Goal: Find specific page/section

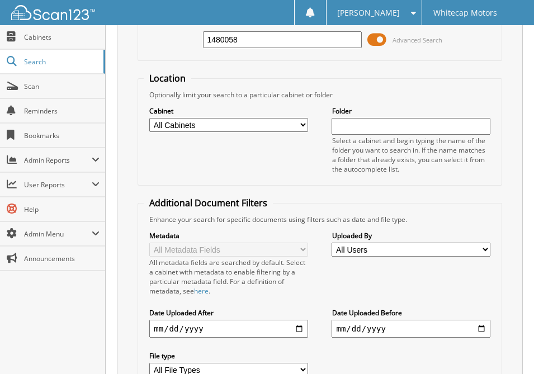
scroll to position [166, 0]
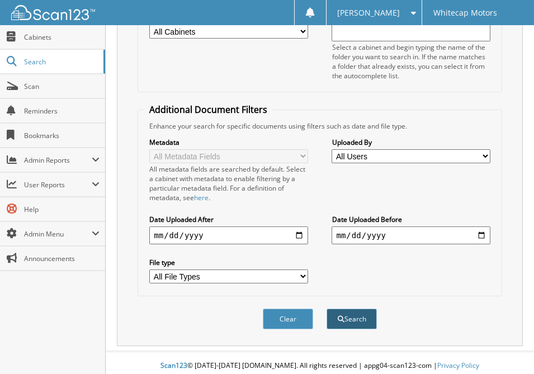
type input "1480058"
click at [351, 309] on button "Search" at bounding box center [352, 319] width 50 height 21
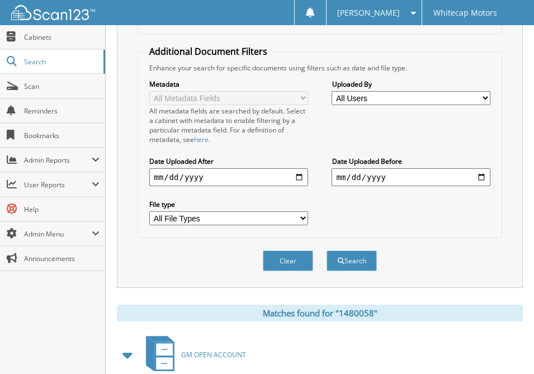
scroll to position [328, 0]
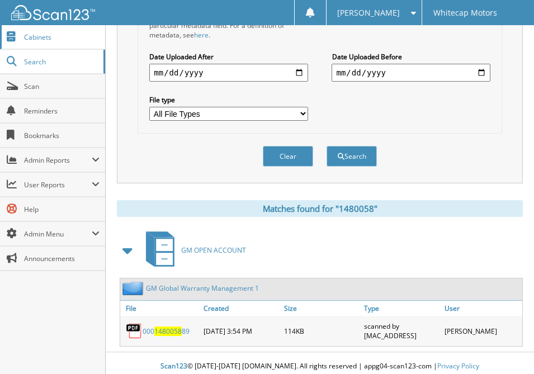
click at [37, 33] on span "Cabinets" at bounding box center [61, 37] width 75 height 10
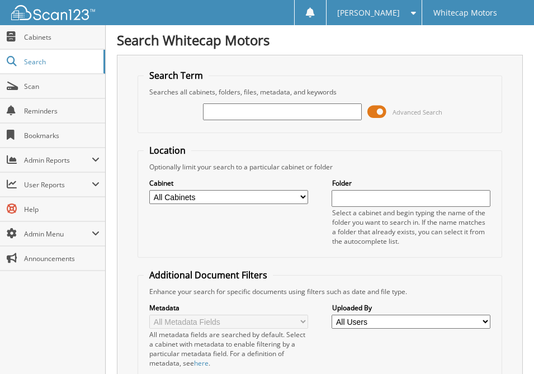
click at [299, 106] on input "text" at bounding box center [282, 111] width 158 height 17
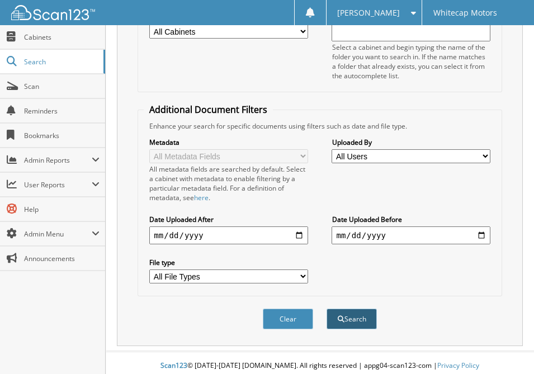
type input "148005889"
click at [359, 309] on button "Search" at bounding box center [352, 319] width 50 height 21
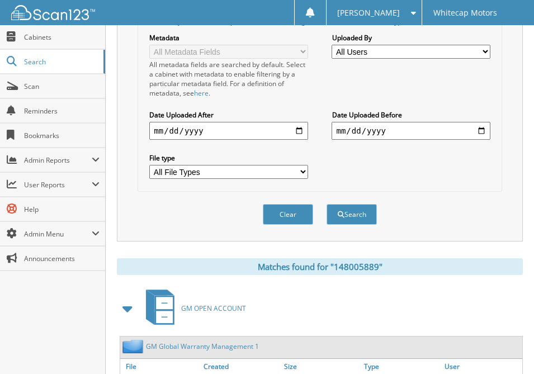
scroll to position [328, 0]
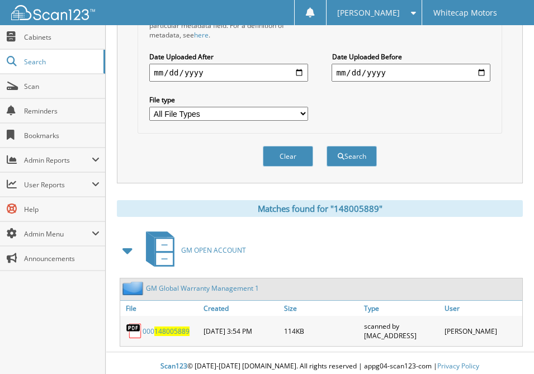
click at [174, 327] on span "148005889" at bounding box center [171, 332] width 35 height 10
